Goal: Information Seeking & Learning: Check status

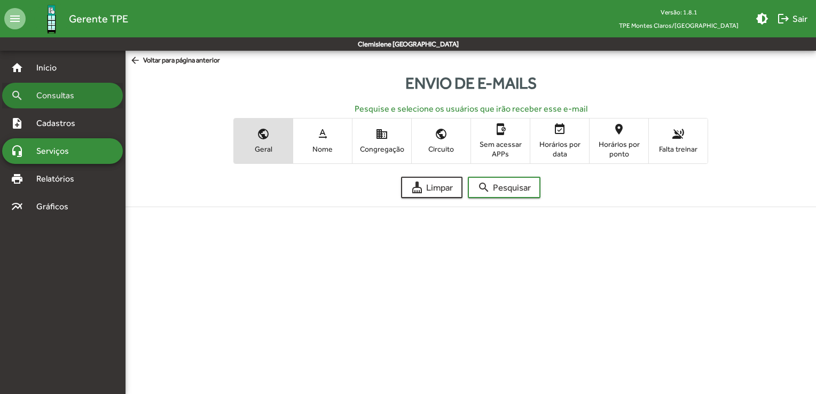
click at [64, 100] on span "Consultas" at bounding box center [59, 95] width 58 height 13
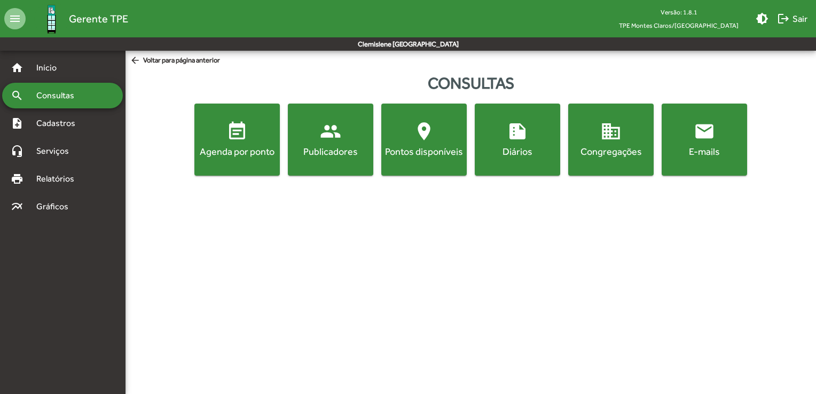
click at [251, 161] on button "event_note Agenda por ponto" at bounding box center [236, 140] width 85 height 72
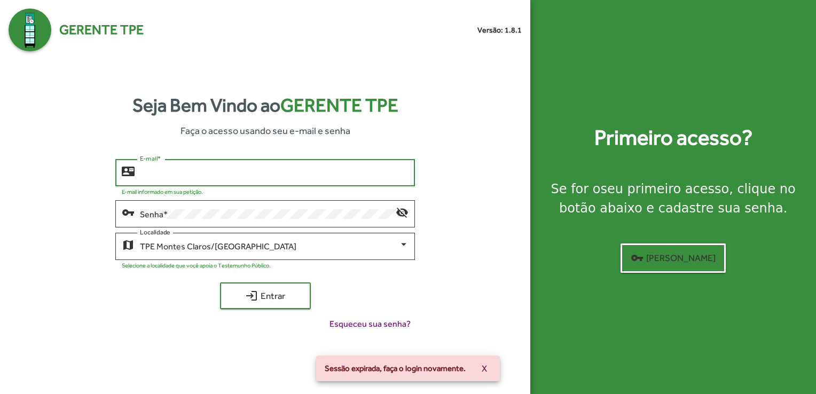
click at [241, 172] on input "E-mail *" at bounding box center [274, 173] width 269 height 10
type input "**********"
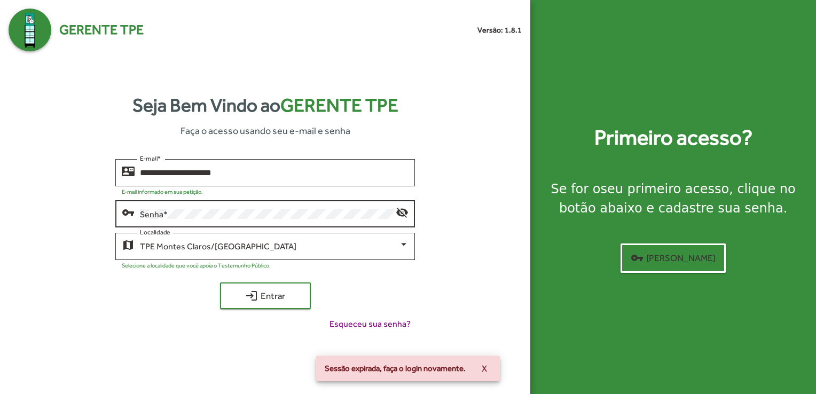
click at [200, 220] on div "Senha *" at bounding box center [268, 212] width 256 height 29
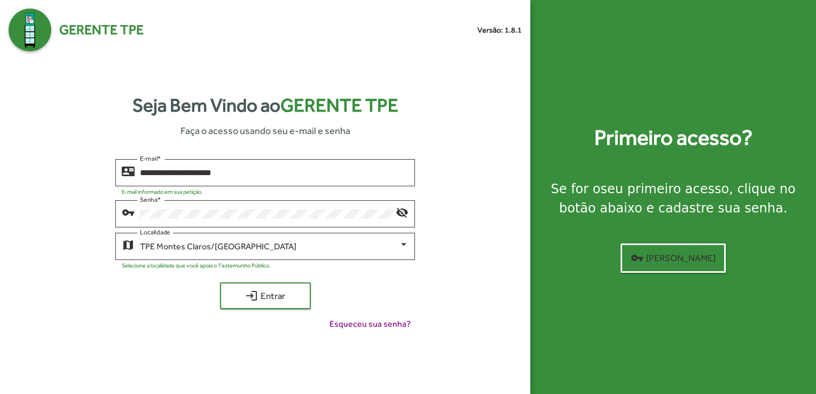
click at [138, 319] on div "Esqueceu sua senha?" at bounding box center [265, 324] width 300 height 13
click at [235, 309] on div "**********" at bounding box center [265, 249] width 513 height 180
click at [262, 300] on span "login Entrar" at bounding box center [266, 295] width 72 height 19
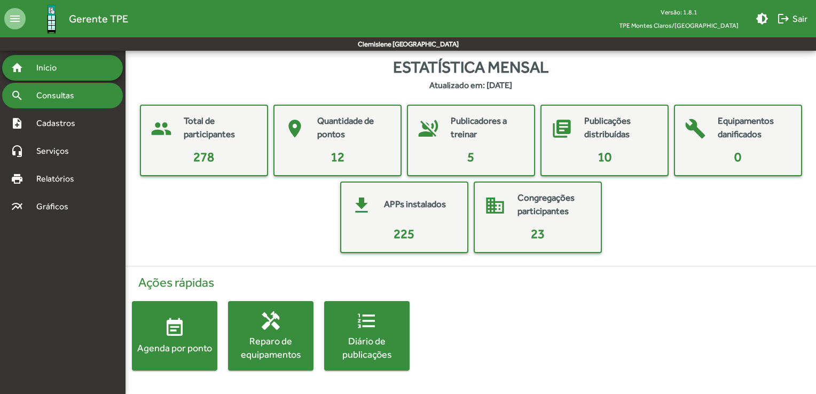
click at [71, 105] on div "search Consultas" at bounding box center [62, 96] width 121 height 26
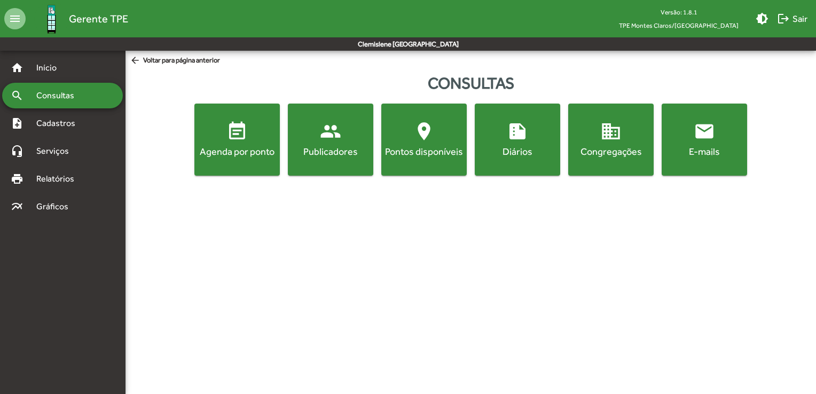
click at [235, 157] on div "Agenda por ponto" at bounding box center [237, 151] width 81 height 13
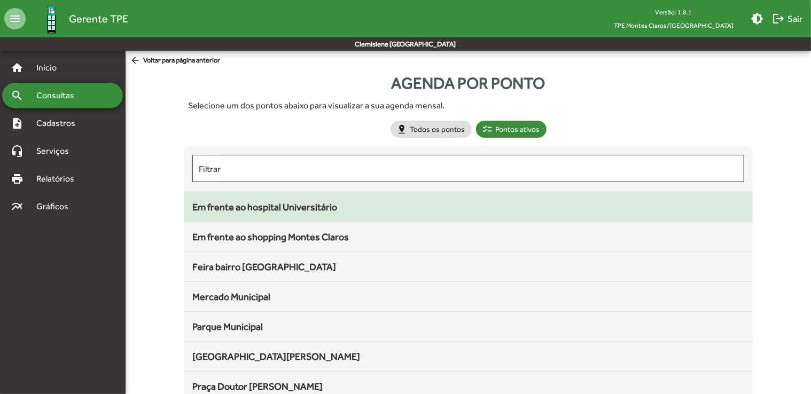
click at [325, 201] on span "Em frente ao hospital Universitário" at bounding box center [264, 206] width 145 height 11
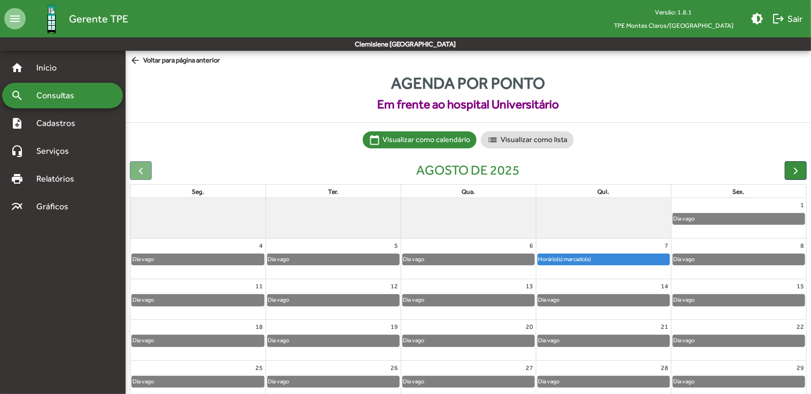
click at [184, 64] on span "arrow_back Voltar para página anterior" at bounding box center [175, 61] width 90 height 12
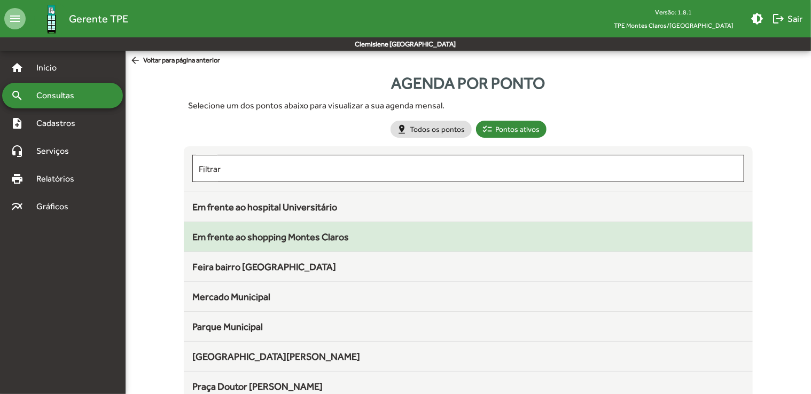
click at [293, 241] on span "Em frente ao shopping Montes Claros" at bounding box center [270, 236] width 157 height 11
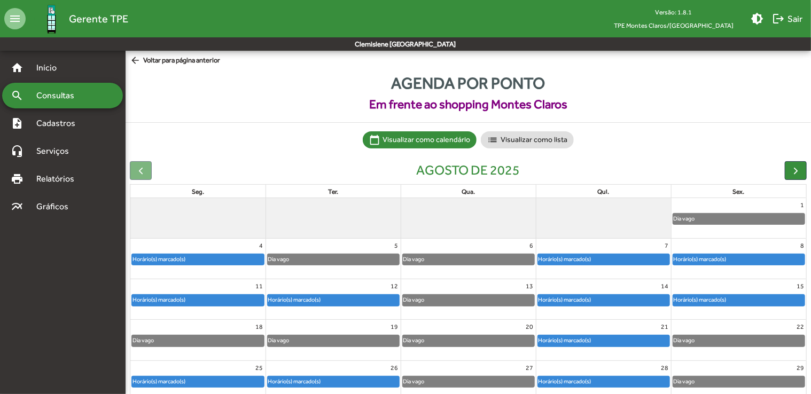
click at [152, 64] on span "arrow_back Voltar para página anterior" at bounding box center [175, 61] width 90 height 12
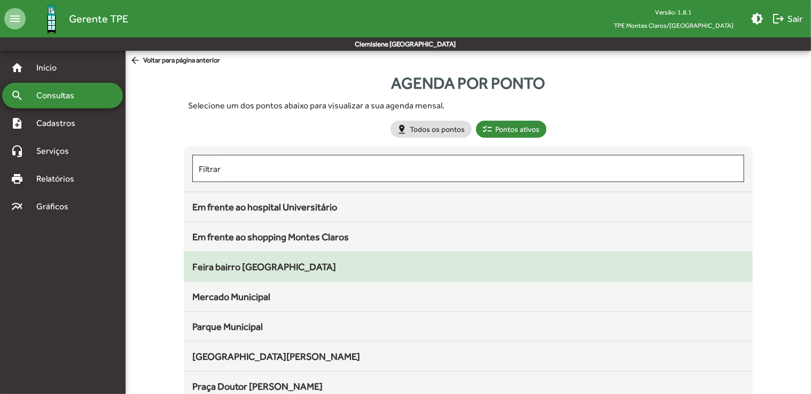
click at [282, 270] on div "Feira bairro [GEOGRAPHIC_DATA]" at bounding box center [468, 267] width 552 height 14
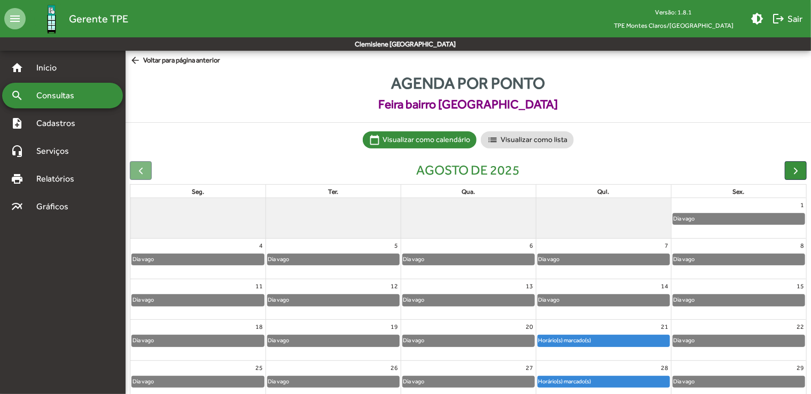
click at [205, 60] on span "arrow_back Voltar para página anterior" at bounding box center [175, 61] width 90 height 12
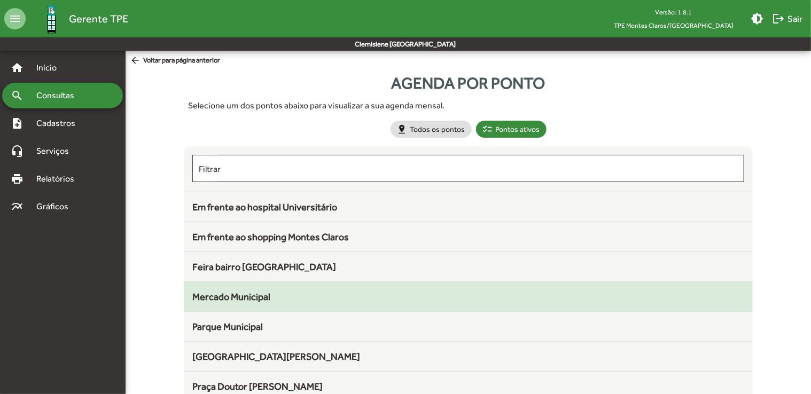
click at [271, 294] on div "Mercado Municipal" at bounding box center [468, 297] width 552 height 14
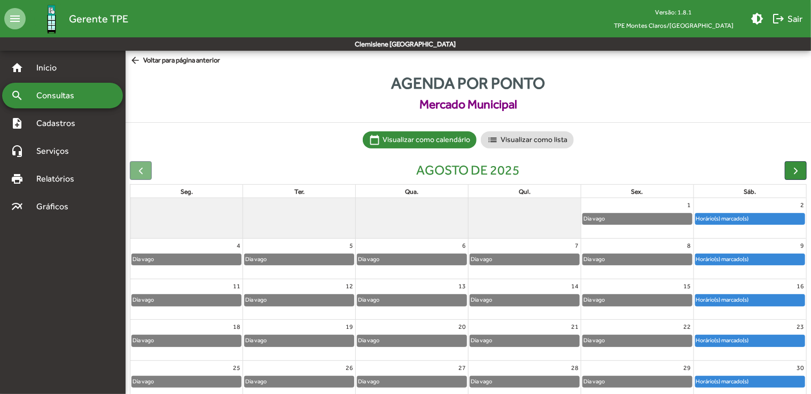
click at [167, 57] on span "arrow_back Voltar para página anterior" at bounding box center [175, 61] width 90 height 12
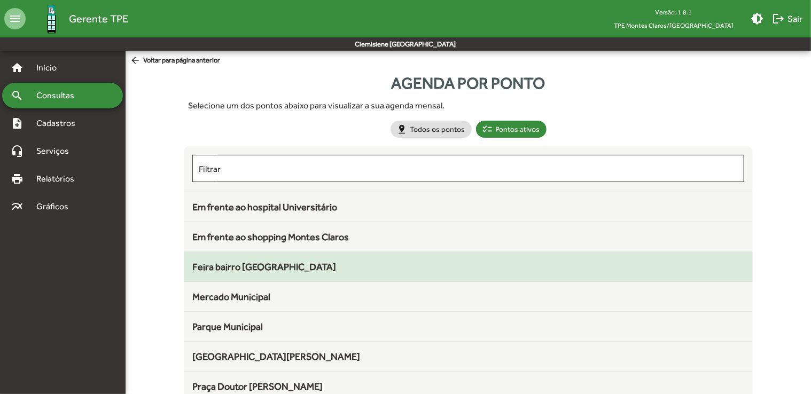
click at [263, 266] on span "Feira bairro [GEOGRAPHIC_DATA]" at bounding box center [264, 266] width 144 height 11
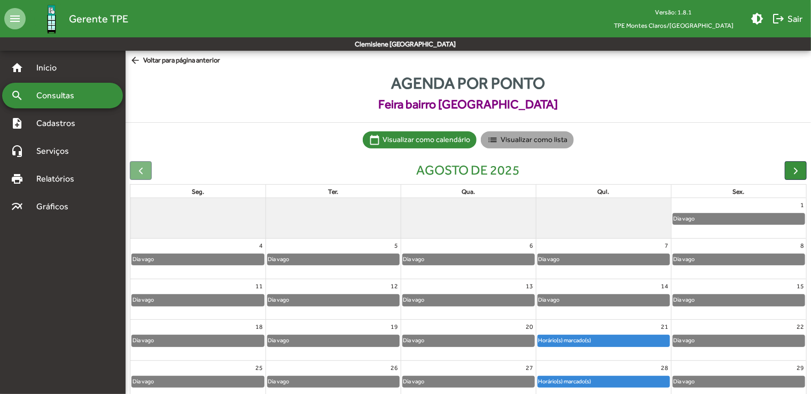
click at [536, 142] on mat-chip "list Visualizar como lista" at bounding box center [527, 139] width 93 height 17
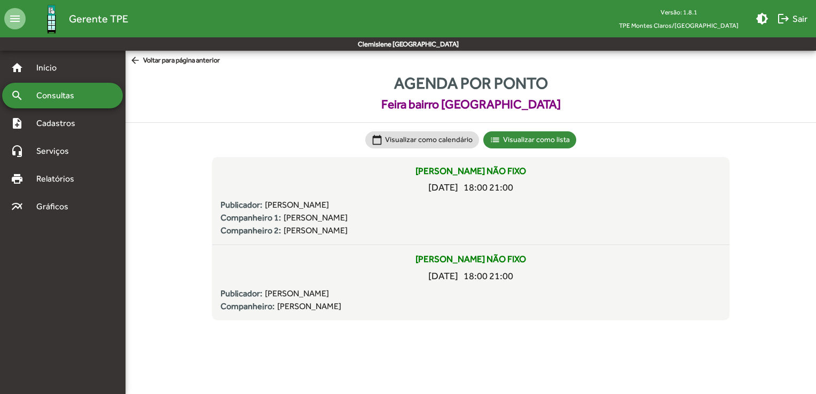
click at [152, 59] on span "arrow_back Voltar para página anterior" at bounding box center [175, 61] width 90 height 12
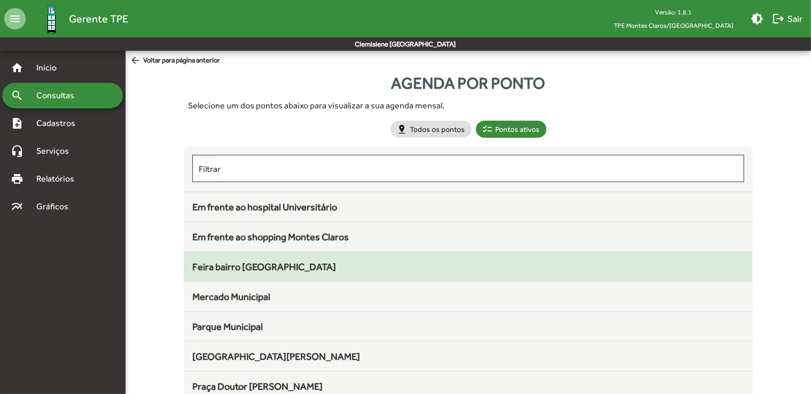
scroll to position [53, 0]
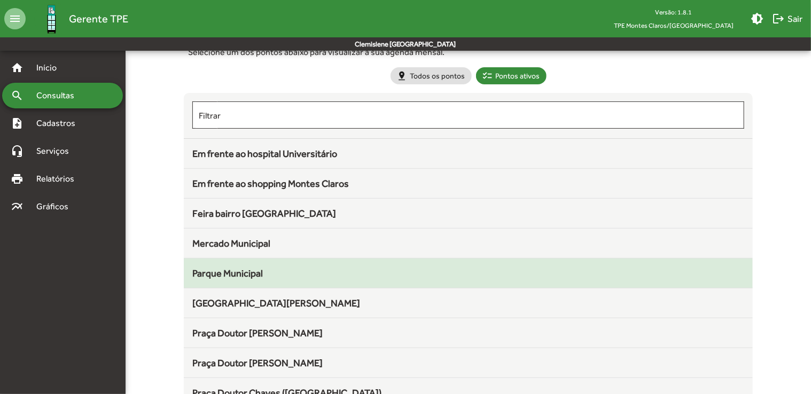
click at [293, 277] on div "Parque Municipal" at bounding box center [468, 273] width 552 height 14
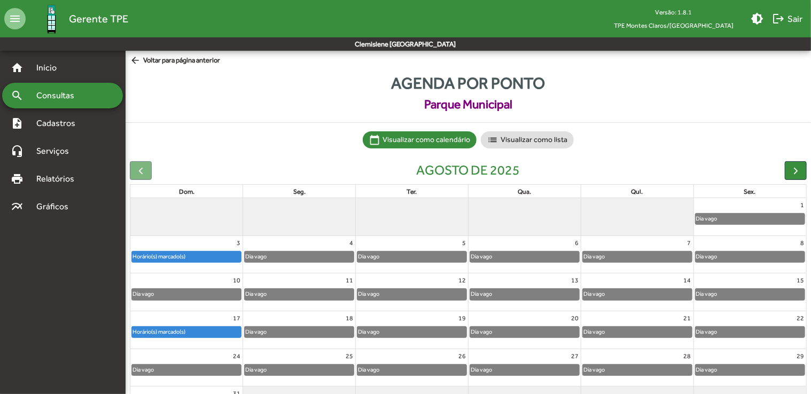
click at [144, 163] on div at bounding box center [141, 170] width 22 height 19
click at [185, 67] on div "Agenda por ponto Parque Municipal calendar_today Visualizar como calendário lis…" at bounding box center [468, 252] width 685 height 371
click at [189, 61] on span "arrow_back Voltar para página anterior" at bounding box center [175, 61] width 90 height 12
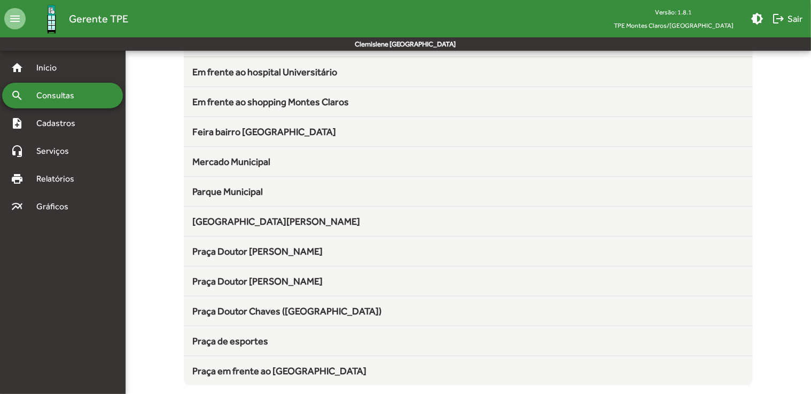
scroll to position [138, 0]
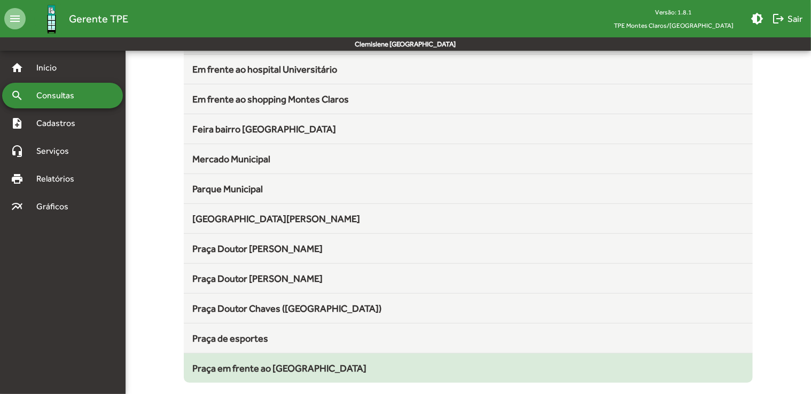
click at [264, 367] on span "Praça em frente ao [GEOGRAPHIC_DATA]" at bounding box center [279, 368] width 174 height 11
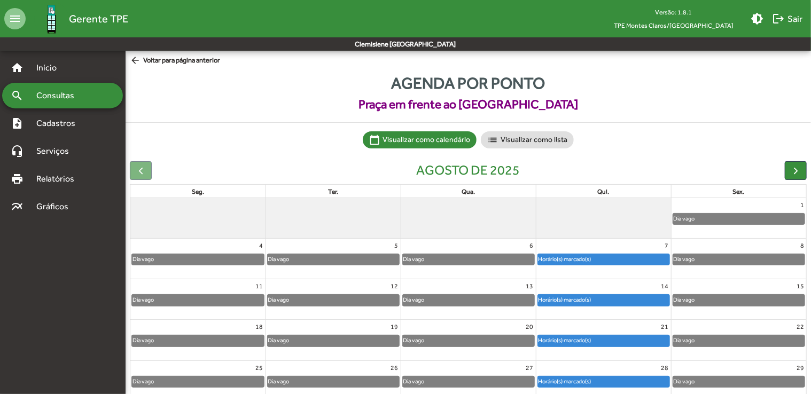
click at [160, 61] on span "arrow_back Voltar para página anterior" at bounding box center [175, 61] width 90 height 12
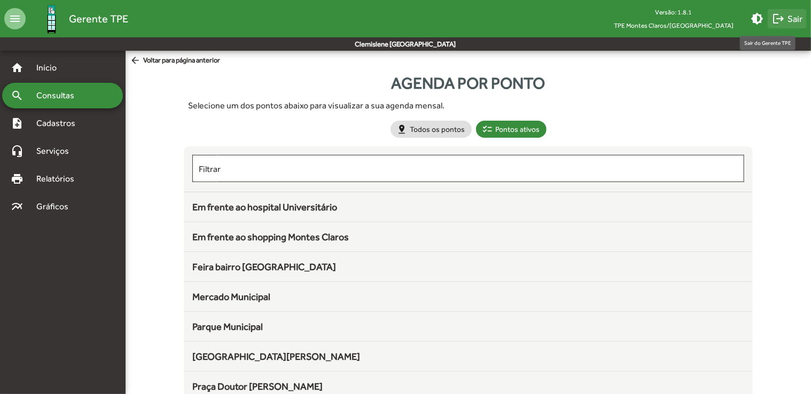
click at [793, 18] on span "logout Sair" at bounding box center [787, 18] width 30 height 19
